Goal: Task Accomplishment & Management: Complete application form

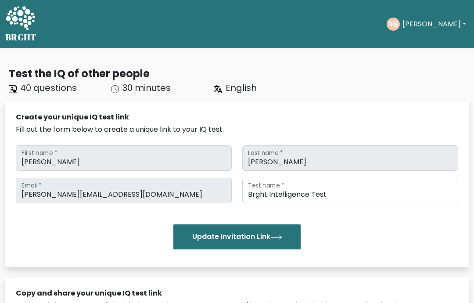
click at [398, 24] on text "VS" at bounding box center [393, 24] width 10 height 10
click at [421, 28] on button "[PERSON_NAME]" at bounding box center [434, 23] width 69 height 11
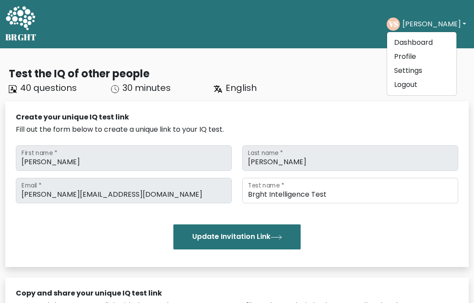
click at [416, 45] on link "Dashboard" at bounding box center [421, 43] width 69 height 14
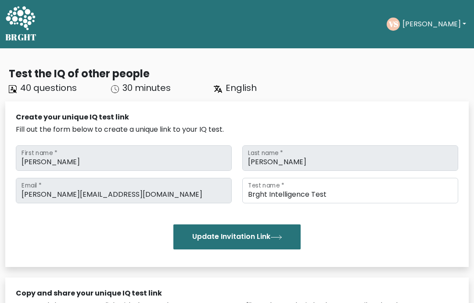
click at [424, 25] on button "[PERSON_NAME]" at bounding box center [434, 23] width 69 height 11
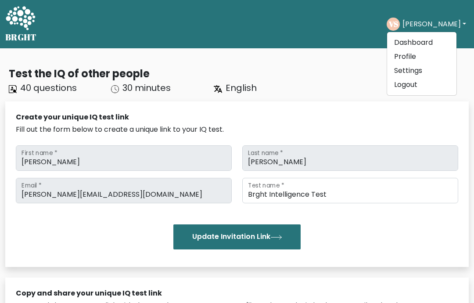
click at [427, 27] on button "[PERSON_NAME]" at bounding box center [434, 23] width 69 height 11
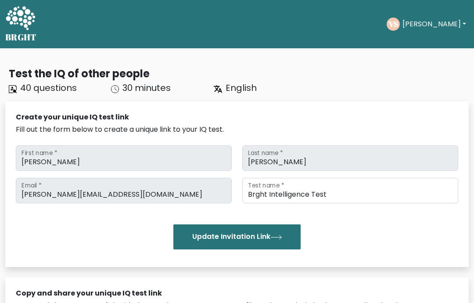
click at [428, 21] on button "[PERSON_NAME]" at bounding box center [434, 23] width 69 height 11
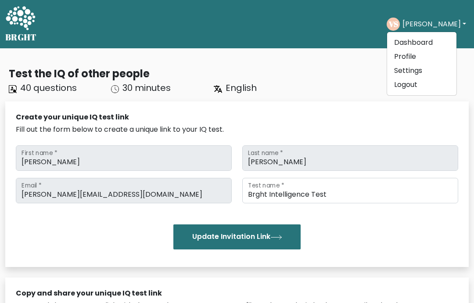
click at [450, 23] on button "[PERSON_NAME]" at bounding box center [434, 23] width 69 height 11
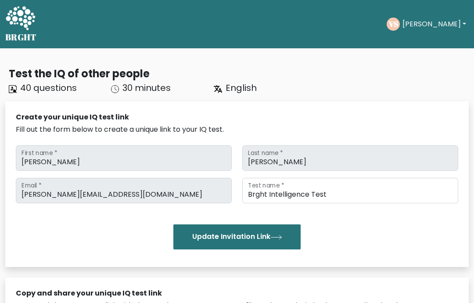
click at [445, 26] on button "[PERSON_NAME]" at bounding box center [434, 23] width 69 height 11
click at [227, 237] on button "Update Invitation Link" at bounding box center [236, 236] width 127 height 25
click at [428, 27] on button "Vishwaraj" at bounding box center [434, 23] width 69 height 11
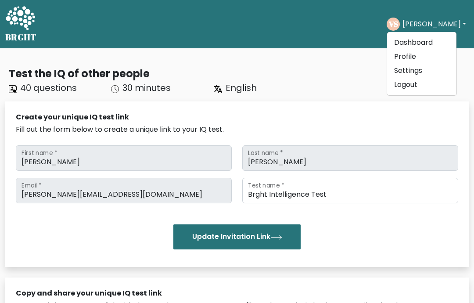
click at [340, 73] on div "Test the IQ of other people" at bounding box center [239, 73] width 460 height 15
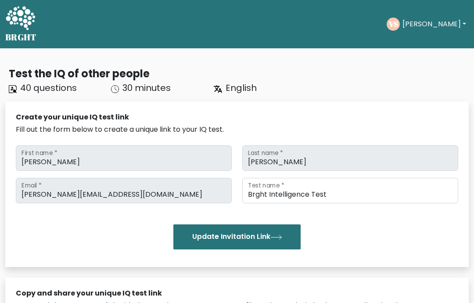
click at [20, 18] on icon at bounding box center [20, 18] width 29 height 24
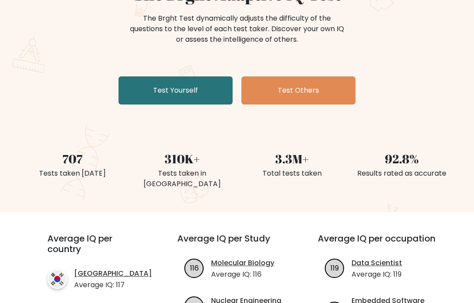
scroll to position [97, 0]
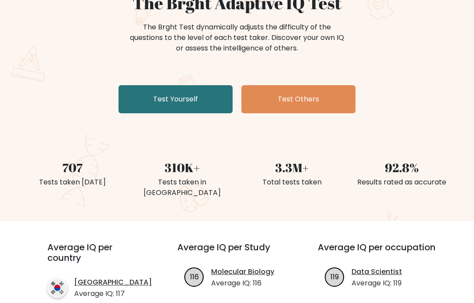
click at [133, 101] on link "Test Yourself" at bounding box center [175, 99] width 114 height 28
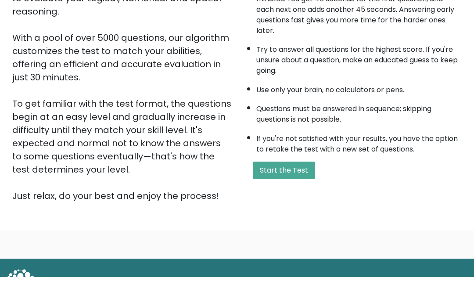
scroll to position [138, 0]
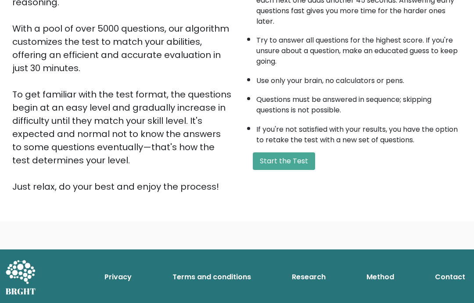
click at [264, 170] on button "Start the Test" at bounding box center [284, 161] width 62 height 18
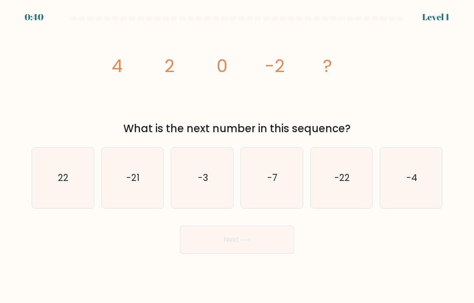
click at [411, 184] on text "-4" at bounding box center [411, 177] width 11 height 13
click at [237, 156] on input "f. -4" at bounding box center [237, 153] width 0 height 4
radio input "true"
click at [197, 254] on button "Next" at bounding box center [237, 240] width 114 height 28
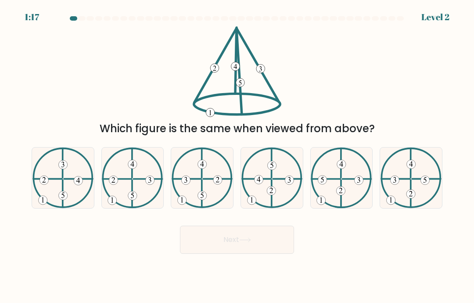
click at [197, 197] on icon at bounding box center [202, 177] width 61 height 61
click at [237, 156] on input "c." at bounding box center [237, 153] width 0 height 4
radio input "true"
click at [123, 192] on icon at bounding box center [132, 177] width 61 height 61
click at [237, 156] on input "b." at bounding box center [237, 153] width 0 height 4
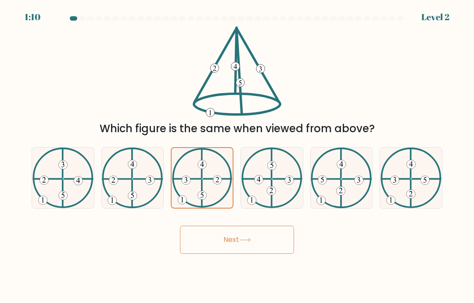
radio input "true"
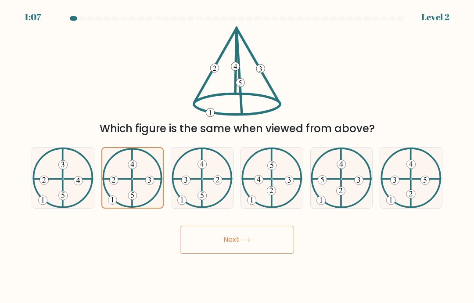
click at [200, 250] on button "Next" at bounding box center [237, 240] width 114 height 28
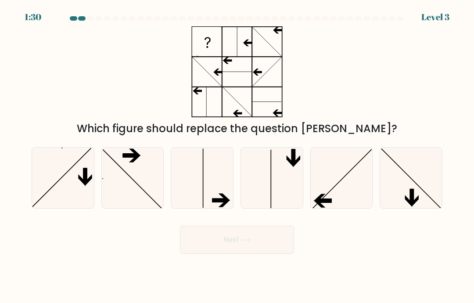
click at [333, 190] on icon at bounding box center [341, 177] width 61 height 61
click at [237, 156] on input "e." at bounding box center [237, 153] width 0 height 4
radio input "true"
click at [210, 242] on button "Next" at bounding box center [237, 240] width 114 height 28
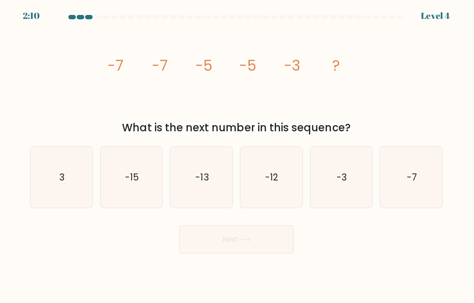
scroll to position [25, 0]
click at [326, 169] on icon "-3" at bounding box center [341, 177] width 61 height 61
click at [237, 156] on input "e. -3" at bounding box center [237, 153] width 0 height 4
radio input "true"
click at [200, 228] on button "Next" at bounding box center [237, 240] width 114 height 28
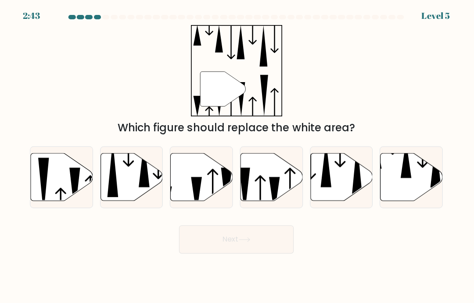
scroll to position [22, 0]
click at [184, 162] on icon at bounding box center [203, 177] width 62 height 47
click at [237, 156] on input "c." at bounding box center [237, 153] width 0 height 4
radio input "true"
click at [208, 227] on button "Next" at bounding box center [237, 240] width 114 height 28
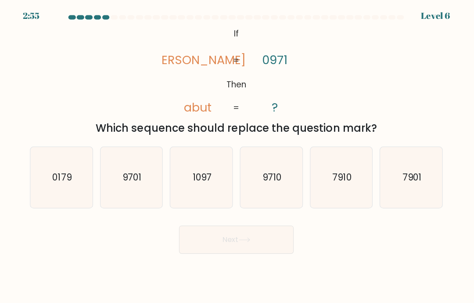
click at [282, 169] on icon "9710" at bounding box center [271, 177] width 61 height 61
click at [237, 156] on input "d. 9710" at bounding box center [237, 153] width 0 height 4
radio input "true"
click at [246, 237] on icon at bounding box center [245, 239] width 12 height 5
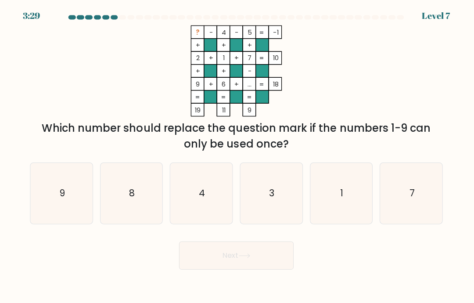
click at [123, 183] on icon "8" at bounding box center [132, 193] width 61 height 61
click at [237, 156] on input "b. 8" at bounding box center [237, 153] width 0 height 4
radio input "true"
click at [197, 242] on button "Next" at bounding box center [237, 255] width 114 height 28
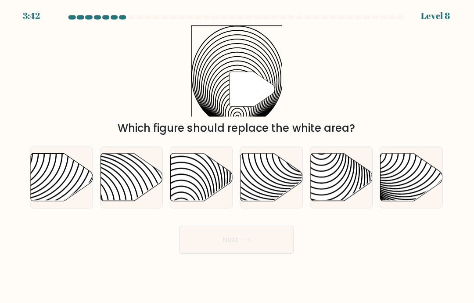
click at [196, 171] on icon at bounding box center [203, 177] width 62 height 47
click at [237, 156] on input "c." at bounding box center [237, 153] width 0 height 4
radio input "true"
click at [202, 229] on button "Next" at bounding box center [237, 240] width 114 height 28
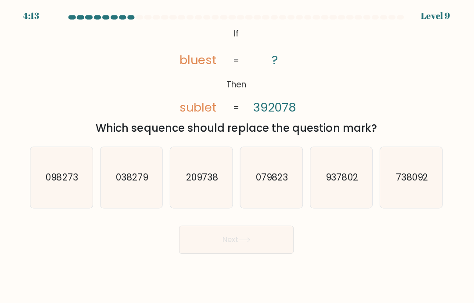
click at [183, 179] on icon "209738" at bounding box center [202, 177] width 61 height 61
click at [237, 156] on input "c. 209738" at bounding box center [237, 153] width 0 height 4
radio input "true"
click at [194, 228] on button "Next" at bounding box center [237, 240] width 114 height 28
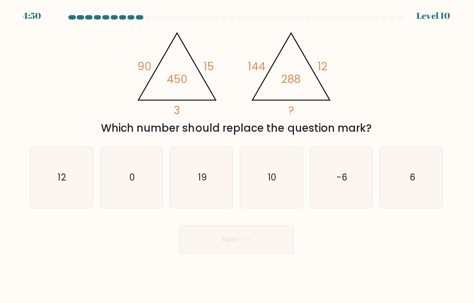
scroll to position [24, 0]
click at [385, 189] on icon "6" at bounding box center [411, 177] width 61 height 61
click at [237, 156] on input "f. 6" at bounding box center [237, 153] width 0 height 4
radio input "true"
click at [230, 226] on button "Next" at bounding box center [237, 240] width 114 height 28
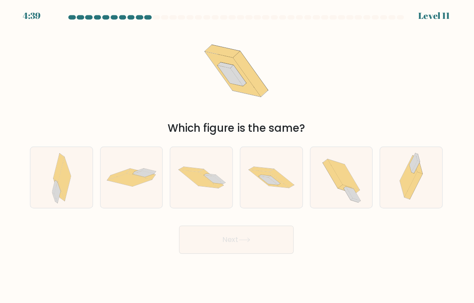
click at [270, 177] on icon at bounding box center [268, 181] width 19 height 8
click at [237, 156] on input "d." at bounding box center [237, 153] width 0 height 4
radio input "true"
click at [254, 227] on button "Next" at bounding box center [237, 240] width 114 height 28
click at [254, 226] on button "Next" at bounding box center [237, 240] width 114 height 28
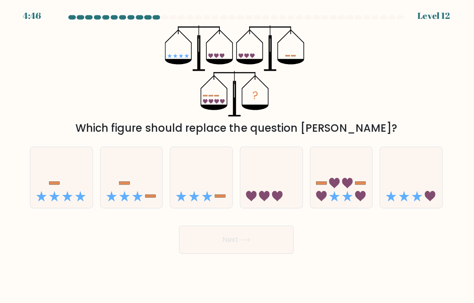
click at [352, 152] on icon at bounding box center [342, 177] width 62 height 51
click at [237, 151] on input "e." at bounding box center [237, 153] width 0 height 4
radio input "true"
click at [264, 226] on button "Next" at bounding box center [237, 240] width 114 height 28
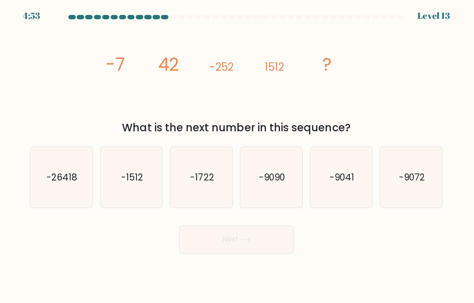
scroll to position [18, 0]
click at [420, 171] on text "-9072" at bounding box center [411, 177] width 26 height 13
click at [237, 156] on input "f. -9072" at bounding box center [237, 153] width 0 height 4
radio input "true"
click at [282, 227] on button "Next" at bounding box center [237, 240] width 114 height 28
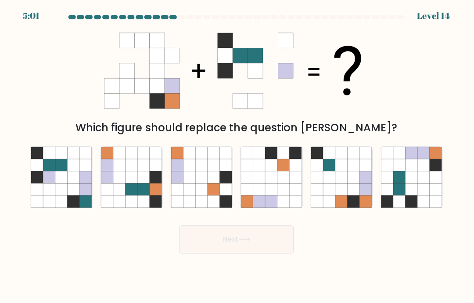
scroll to position [20, 0]
click at [395, 161] on icon at bounding box center [399, 166] width 12 height 12
click at [237, 156] on input "f." at bounding box center [237, 153] width 0 height 4
radio input "true"
click at [265, 233] on button "Next" at bounding box center [237, 240] width 114 height 28
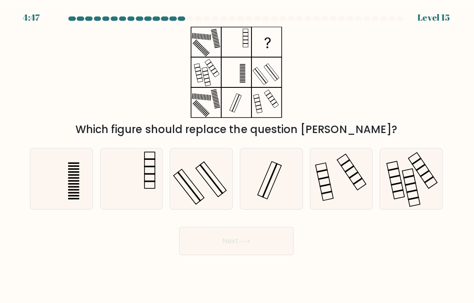
scroll to position [0, 0]
click at [332, 202] on icon at bounding box center [341, 177] width 61 height 61
click at [237, 156] on input "e." at bounding box center [237, 153] width 0 height 4
radio input "true"
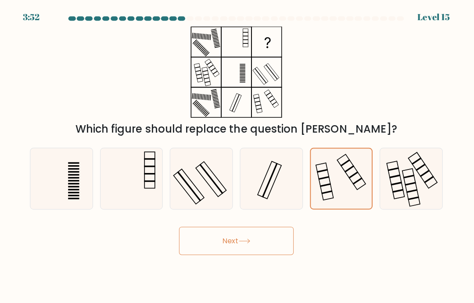
click at [67, 191] on icon at bounding box center [62, 177] width 61 height 61
click at [237, 156] on input "a." at bounding box center [237, 153] width 0 height 4
radio input "true"
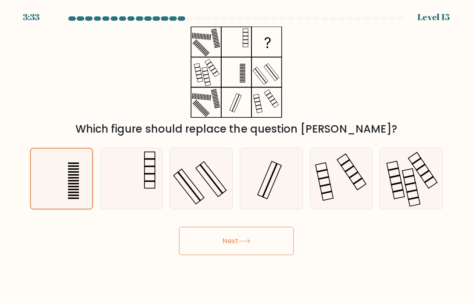
click at [199, 189] on icon at bounding box center [202, 177] width 61 height 61
click at [237, 156] on input "c." at bounding box center [237, 153] width 0 height 4
radio input "true"
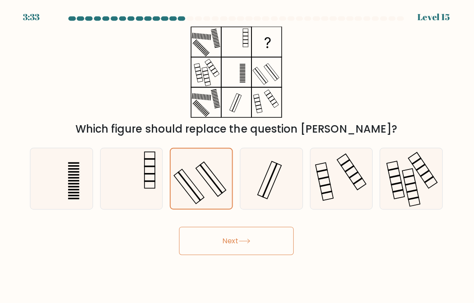
click at [204, 254] on button "Next" at bounding box center [237, 240] width 114 height 28
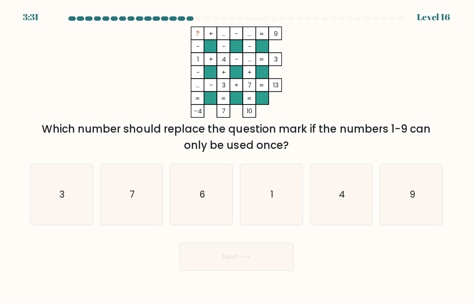
click at [180, 212] on icon "6" at bounding box center [202, 193] width 61 height 61
click at [237, 156] on input "c. 6" at bounding box center [237, 153] width 0 height 4
radio input "true"
click at [196, 269] on button "Next" at bounding box center [237, 255] width 114 height 28
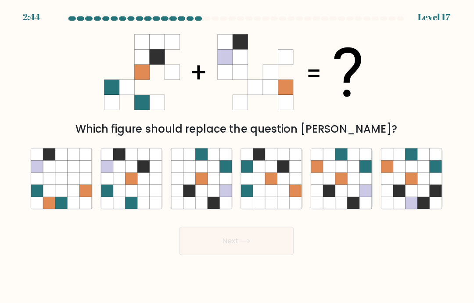
click at [357, 196] on icon at bounding box center [354, 190] width 12 height 12
click at [237, 156] on input "e." at bounding box center [237, 153] width 0 height 4
radio input "true"
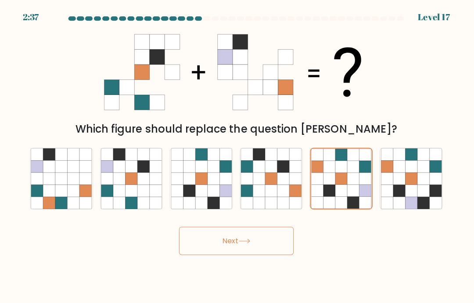
click at [272, 253] on button "Next" at bounding box center [237, 240] width 114 height 28
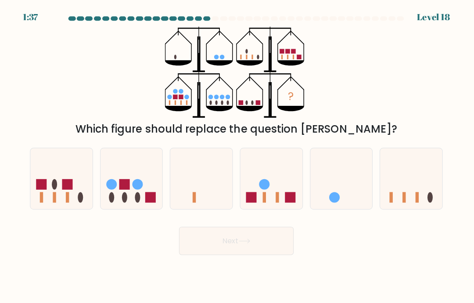
click at [142, 193] on icon at bounding box center [133, 177] width 62 height 51
click at [237, 156] on input "b." at bounding box center [237, 153] width 0 height 4
radio input "true"
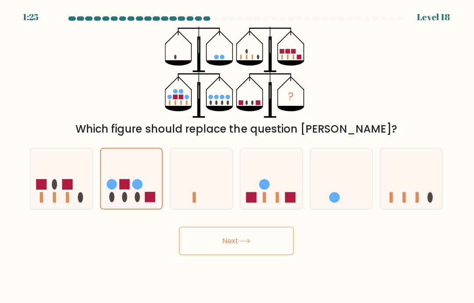
click at [262, 189] on circle at bounding box center [265, 183] width 11 height 11
click at [237, 156] on input "d." at bounding box center [237, 153] width 0 height 4
radio input "true"
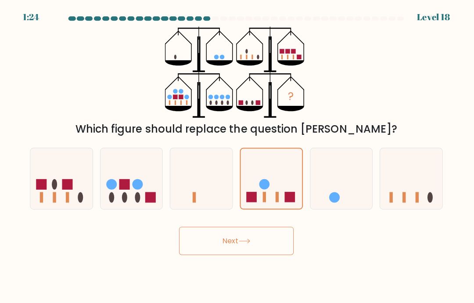
click at [257, 254] on button "Next" at bounding box center [237, 240] width 114 height 28
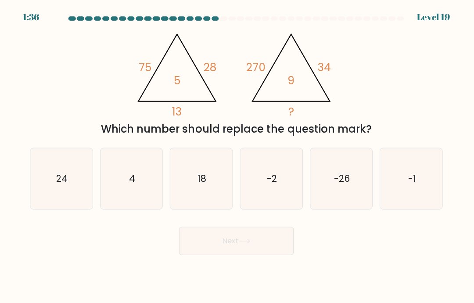
click at [133, 200] on icon "4" at bounding box center [132, 177] width 61 height 61
click at [237, 156] on input "b. 4" at bounding box center [237, 153] width 0 height 4
radio input "true"
click at [197, 252] on button "Next" at bounding box center [237, 240] width 114 height 28
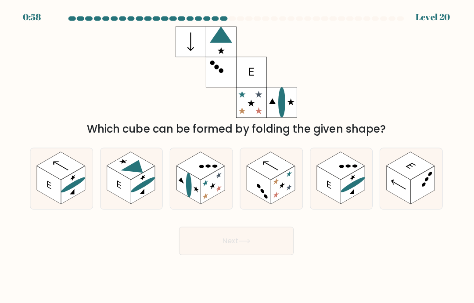
click at [61, 179] on rect at bounding box center [62, 165] width 48 height 28
click at [237, 156] on input "a." at bounding box center [237, 153] width 0 height 4
radio input "true"
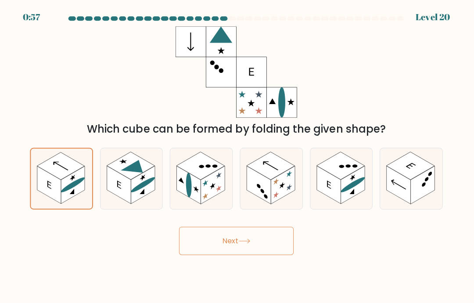
click at [247, 242] on icon at bounding box center [245, 239] width 12 height 5
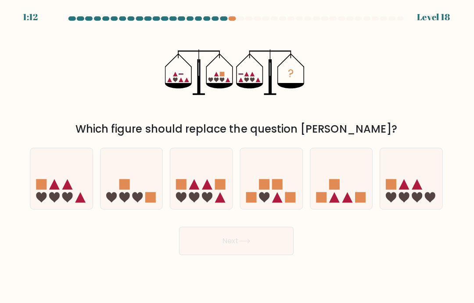
click at [396, 194] on icon at bounding box center [411, 177] width 62 height 51
click at [237, 156] on input "f." at bounding box center [237, 153] width 0 height 4
radio input "true"
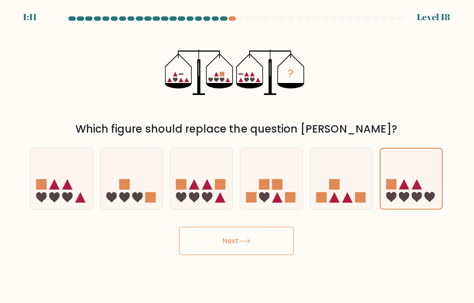
click at [204, 246] on button "Next" at bounding box center [237, 240] width 114 height 28
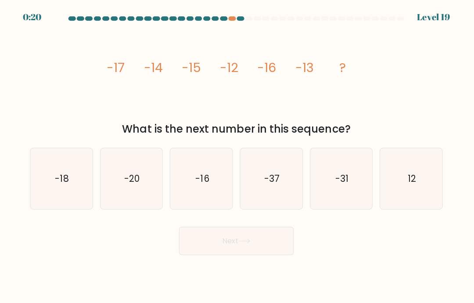
click at [129, 197] on icon "-20" at bounding box center [132, 177] width 61 height 61
click at [237, 156] on input "b. -20" at bounding box center [237, 153] width 0 height 4
radio input "true"
click at [276, 196] on icon "-37" at bounding box center [271, 177] width 61 height 61
click at [237, 156] on input "d. -37" at bounding box center [237, 153] width 0 height 4
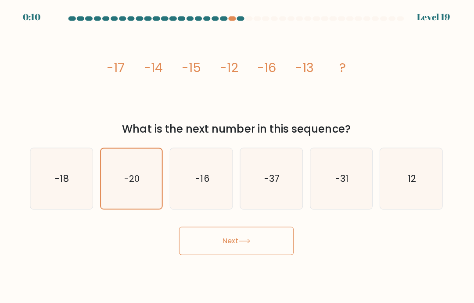
radio input "true"
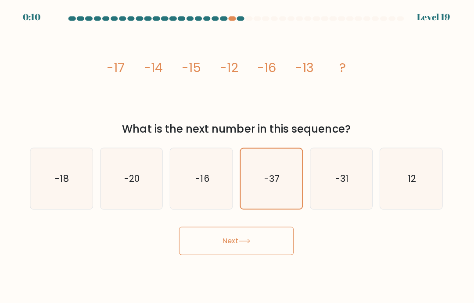
click at [186, 247] on button "Next" at bounding box center [237, 240] width 114 height 28
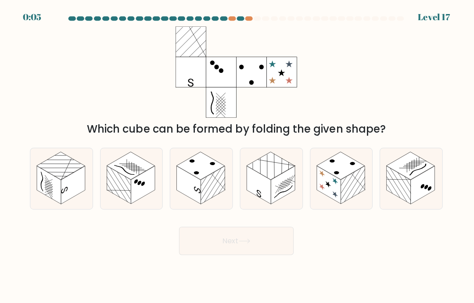
click at [118, 197] on rect at bounding box center [120, 184] width 24 height 38
click at [237, 156] on input "b." at bounding box center [237, 153] width 0 height 4
radio input "true"
click at [193, 251] on button "Next" at bounding box center [237, 240] width 114 height 28
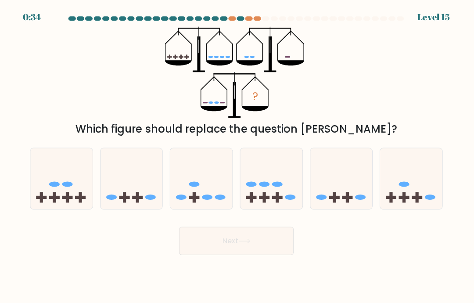
click at [348, 204] on icon at bounding box center [342, 177] width 62 height 51
click at [237, 156] on input "e." at bounding box center [237, 153] width 0 height 4
radio input "true"
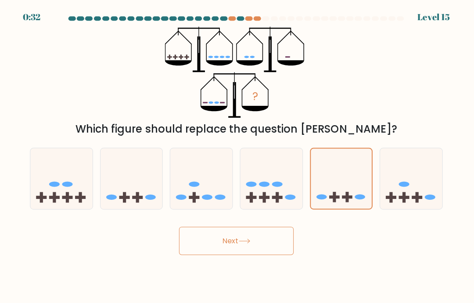
click at [185, 251] on button "Next" at bounding box center [237, 240] width 114 height 28
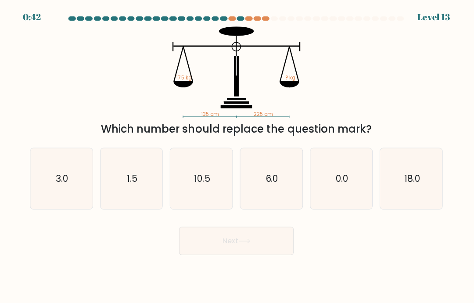
click at [185, 195] on icon "10.5" at bounding box center [202, 177] width 61 height 61
click at [237, 156] on input "c. 10.5" at bounding box center [237, 153] width 0 height 4
radio input "true"
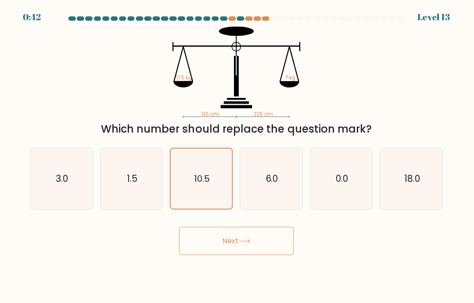
click at [228, 254] on button "Next" at bounding box center [237, 240] width 114 height 28
click at [223, 249] on button "Next" at bounding box center [237, 240] width 114 height 28
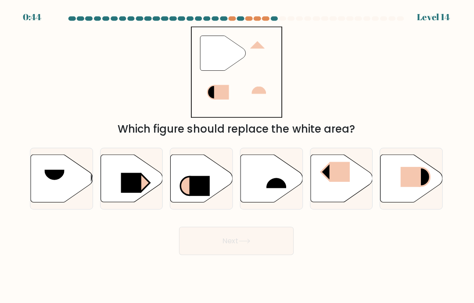
click at [335, 197] on icon at bounding box center [342, 177] width 62 height 47
click at [237, 156] on input "e." at bounding box center [237, 153] width 0 height 4
radio input "true"
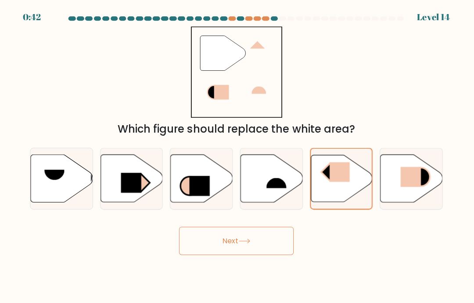
click at [233, 254] on button "Next" at bounding box center [237, 240] width 114 height 28
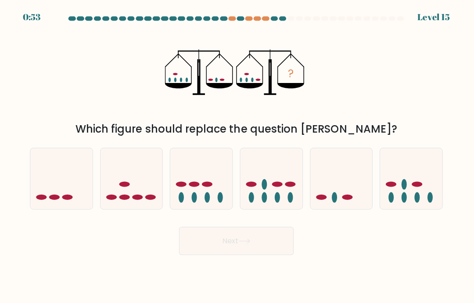
click at [55, 185] on icon at bounding box center [63, 177] width 62 height 51
click at [237, 156] on input "a." at bounding box center [237, 153] width 0 height 4
radio input "true"
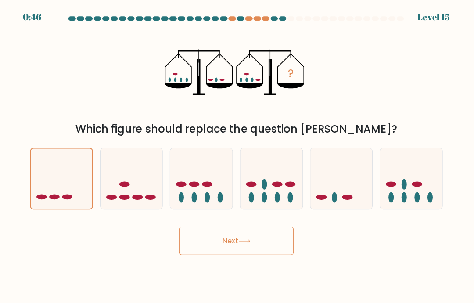
click at [213, 254] on button "Next" at bounding box center [237, 240] width 114 height 28
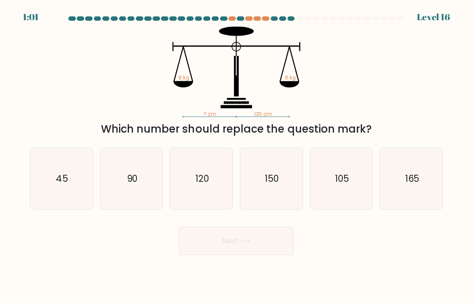
click at [112, 198] on icon "90" at bounding box center [132, 177] width 61 height 61
click at [237, 156] on input "b. 90" at bounding box center [237, 153] width 0 height 4
radio input "true"
click at [194, 250] on button "Next" at bounding box center [237, 240] width 114 height 28
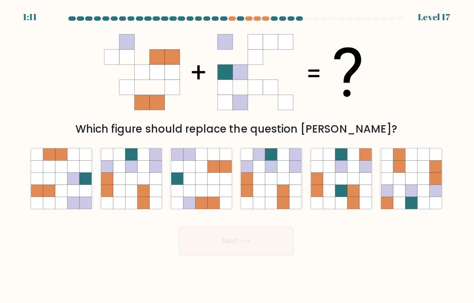
click at [146, 208] on icon at bounding box center [145, 202] width 12 height 12
click at [237, 156] on input "b." at bounding box center [237, 153] width 0 height 4
radio input "true"
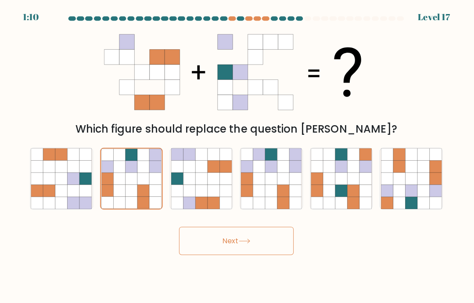
click at [196, 252] on button "Next" at bounding box center [237, 240] width 114 height 28
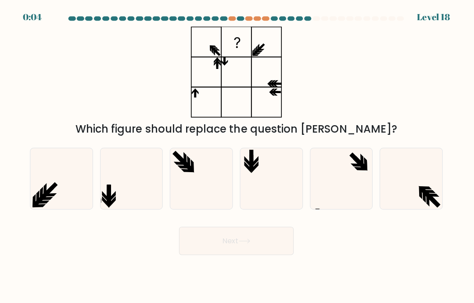
click at [346, 176] on icon at bounding box center [341, 177] width 61 height 61
click at [237, 156] on input "e." at bounding box center [237, 153] width 0 height 4
radio input "true"
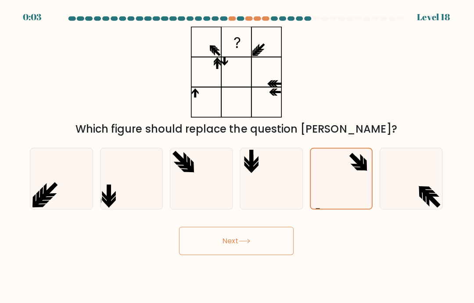
click at [284, 247] on button "Next" at bounding box center [237, 240] width 114 height 28
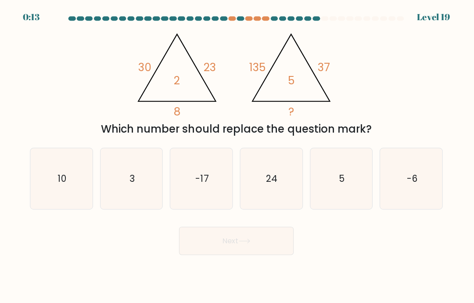
click at [50, 170] on icon "10" at bounding box center [62, 177] width 61 height 61
click at [237, 156] on input "a. 10" at bounding box center [237, 153] width 0 height 4
radio input "true"
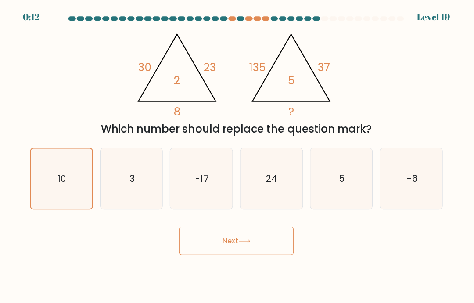
click at [192, 254] on button "Next" at bounding box center [237, 240] width 114 height 28
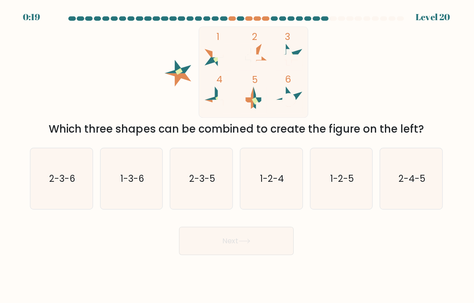
click at [403, 184] on text "2-4-5" at bounding box center [411, 177] width 27 height 13
click at [237, 156] on input "f. 2-4-5" at bounding box center [237, 153] width 0 height 4
radio input "true"
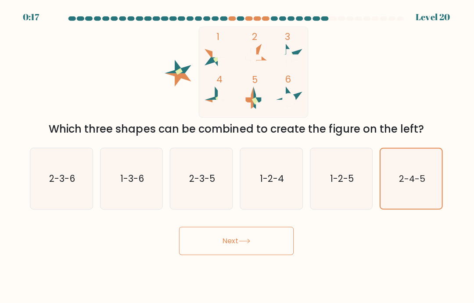
click at [265, 254] on button "Next" at bounding box center [237, 240] width 114 height 28
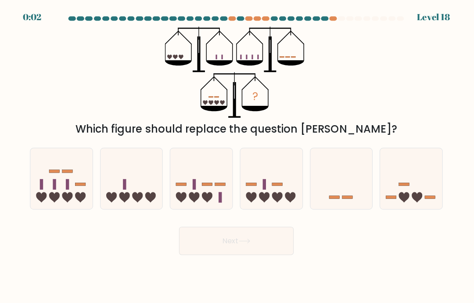
click at [259, 195] on icon at bounding box center [272, 177] width 62 height 51
click at [237, 156] on input "d." at bounding box center [237, 153] width 0 height 4
radio input "true"
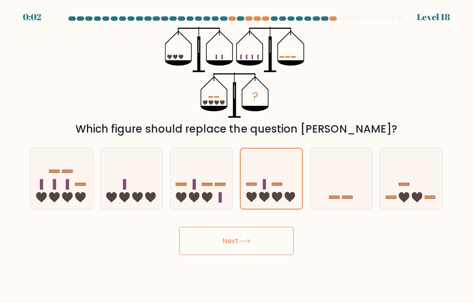
click at [269, 249] on button "Next" at bounding box center [237, 240] width 114 height 28
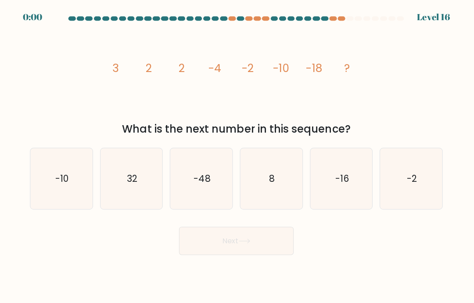
click at [180, 244] on button "Next" at bounding box center [237, 240] width 114 height 28
click at [148, 227] on form at bounding box center [237, 134] width 474 height 237
click at [111, 189] on icon "32" at bounding box center [132, 177] width 61 height 61
click at [237, 156] on input "b. 32" at bounding box center [237, 153] width 0 height 4
radio input "true"
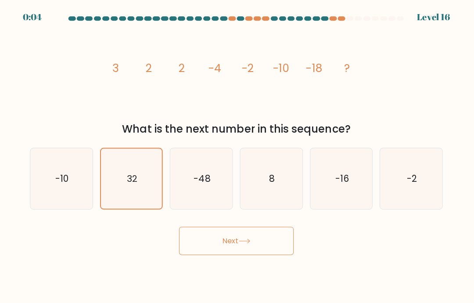
click at [278, 252] on button "Next" at bounding box center [237, 240] width 114 height 28
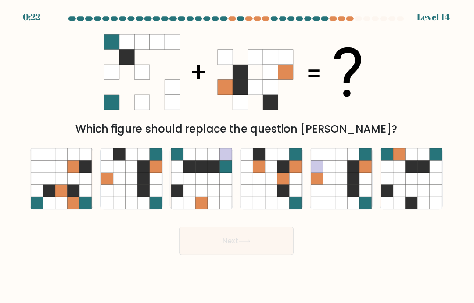
click at [129, 183] on icon at bounding box center [132, 178] width 12 height 12
click at [237, 156] on input "b." at bounding box center [237, 153] width 0 height 4
radio input "true"
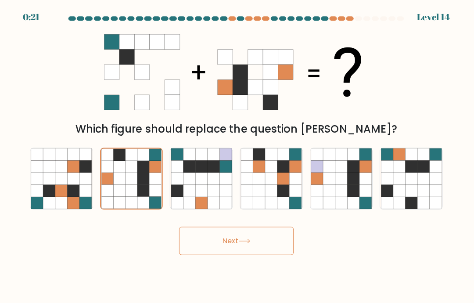
click at [206, 241] on button "Next" at bounding box center [237, 240] width 114 height 28
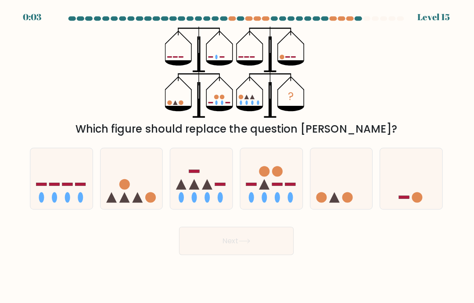
click at [205, 189] on icon at bounding box center [208, 183] width 11 height 11
click at [237, 156] on input "c." at bounding box center [237, 153] width 0 height 4
radio input "true"
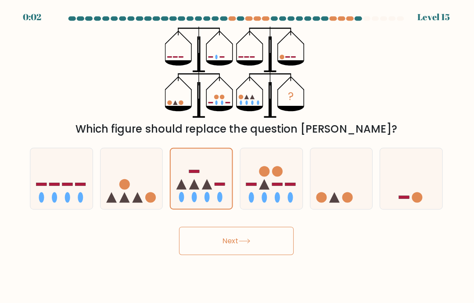
click at [219, 247] on button "Next" at bounding box center [237, 240] width 114 height 28
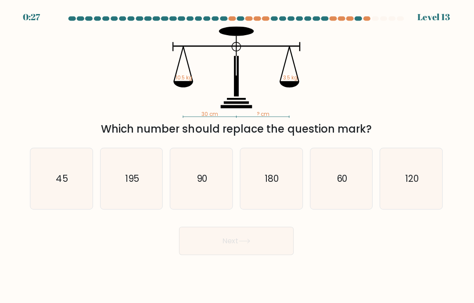
click at [183, 187] on icon "90" at bounding box center [202, 177] width 61 height 61
click at [237, 156] on input "c. 90" at bounding box center [237, 153] width 0 height 4
radio input "true"
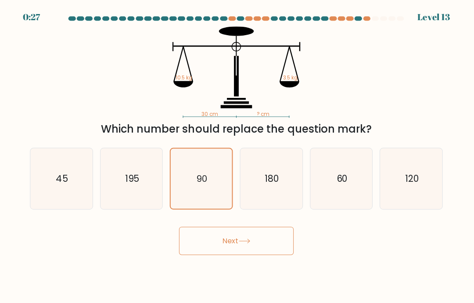
click at [237, 254] on button "Next" at bounding box center [237, 240] width 114 height 28
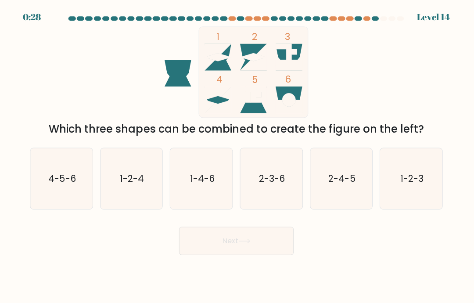
click at [127, 195] on icon "1-2-4" at bounding box center [132, 177] width 61 height 61
click at [237, 156] on input "b. 1-2-4" at bounding box center [237, 153] width 0 height 4
radio input "true"
click at [202, 249] on button "Next" at bounding box center [237, 240] width 114 height 28
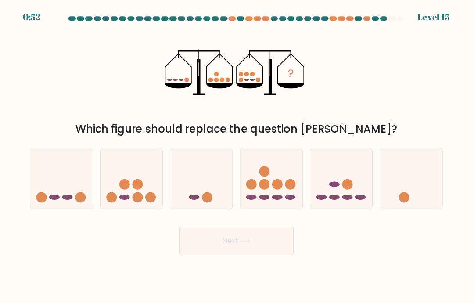
click at [339, 180] on icon at bounding box center [342, 177] width 62 height 51
click at [237, 156] on input "e." at bounding box center [237, 153] width 0 height 4
radio input "true"
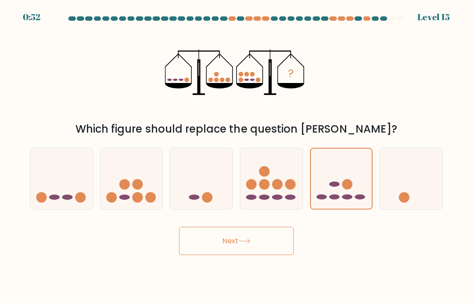
click at [185, 244] on button "Next" at bounding box center [237, 240] width 114 height 28
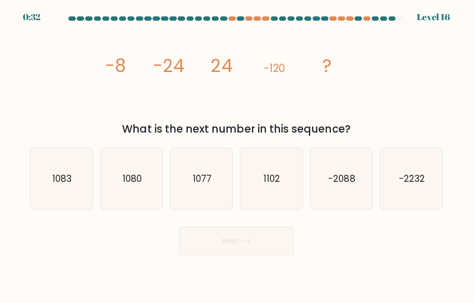
click at [110, 178] on icon "1080" at bounding box center [132, 177] width 61 height 61
click at [237, 156] on input "b. 1080" at bounding box center [237, 153] width 0 height 4
radio input "true"
click at [221, 253] on button "Next" at bounding box center [237, 240] width 114 height 28
click at [222, 251] on button "Next" at bounding box center [237, 240] width 114 height 28
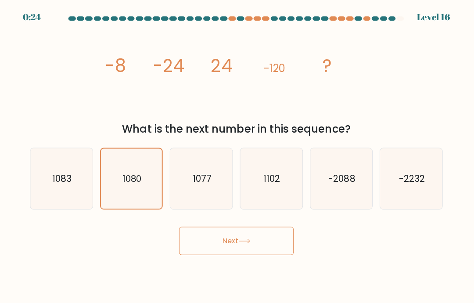
click at [233, 249] on button "Next" at bounding box center [237, 240] width 114 height 28
click at [240, 244] on button "Next" at bounding box center [237, 240] width 114 height 28
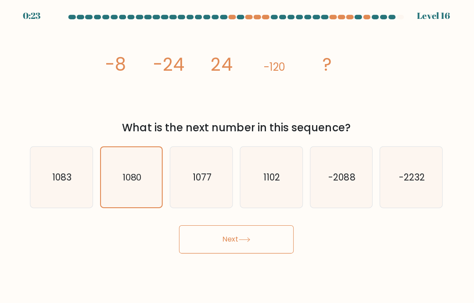
scroll to position [28, 0]
click at [241, 226] on button "Next" at bounding box center [237, 240] width 114 height 28
click at [240, 226] on button "Next" at bounding box center [237, 240] width 114 height 28
click at [238, 226] on button "Next" at bounding box center [237, 240] width 114 height 28
click at [237, 226] on button "Next" at bounding box center [237, 240] width 114 height 28
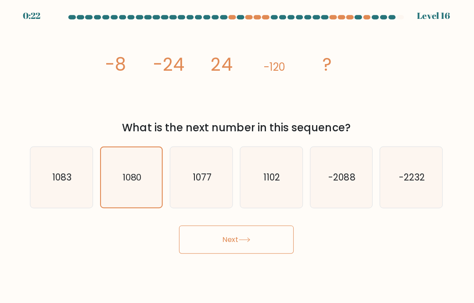
click at [236, 226] on button "Next" at bounding box center [237, 240] width 114 height 28
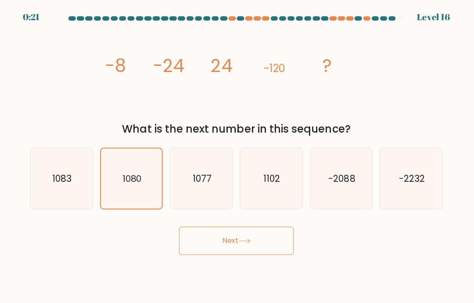
scroll to position [0, 0]
click at [225, 254] on button "Next" at bounding box center [237, 240] width 114 height 28
click at [224, 254] on button "Next" at bounding box center [237, 240] width 114 height 28
click at [225, 254] on button "Next" at bounding box center [237, 240] width 114 height 28
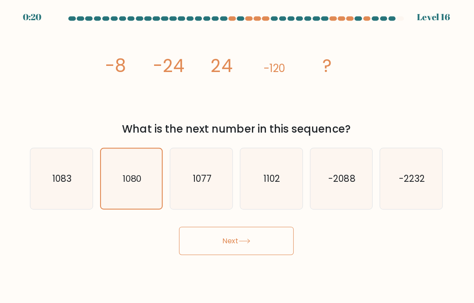
click at [223, 254] on button "Next" at bounding box center [237, 240] width 114 height 28
click at [201, 246] on button "Next" at bounding box center [237, 240] width 114 height 28
click at [209, 163] on icon "1077" at bounding box center [202, 177] width 61 height 61
click at [237, 156] on input "c. [DATE]" at bounding box center [237, 153] width 0 height 4
radio input "true"
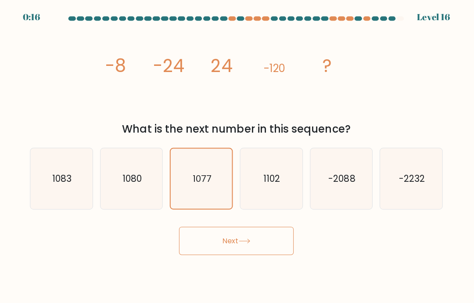
click at [141, 184] on text "1080" at bounding box center [132, 177] width 19 height 13
click at [237, 156] on input "b. 1080" at bounding box center [237, 153] width 0 height 4
radio input "true"
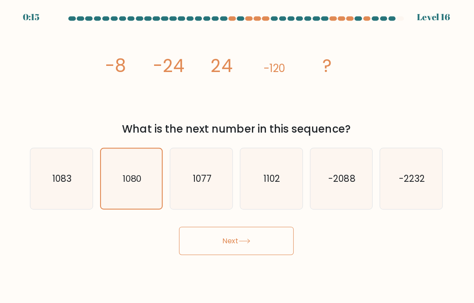
click at [204, 243] on button "Next" at bounding box center [237, 240] width 114 height 28
click at [203, 243] on button "Next" at bounding box center [237, 240] width 114 height 28
click at [203, 252] on button "Next" at bounding box center [237, 240] width 114 height 28
click at [203, 251] on button "Next" at bounding box center [237, 240] width 114 height 28
click at [219, 248] on button "Next" at bounding box center [237, 240] width 114 height 28
